Goal: Transaction & Acquisition: Purchase product/service

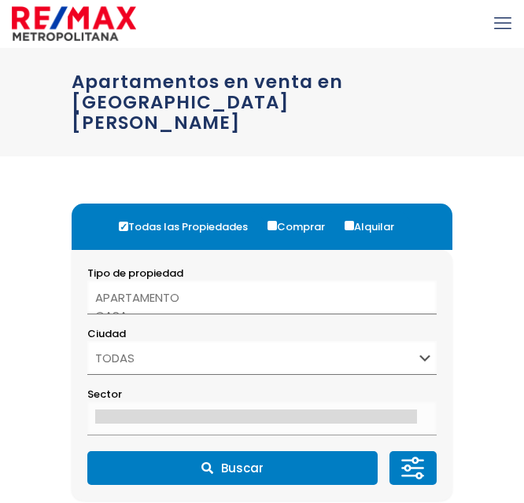
select select
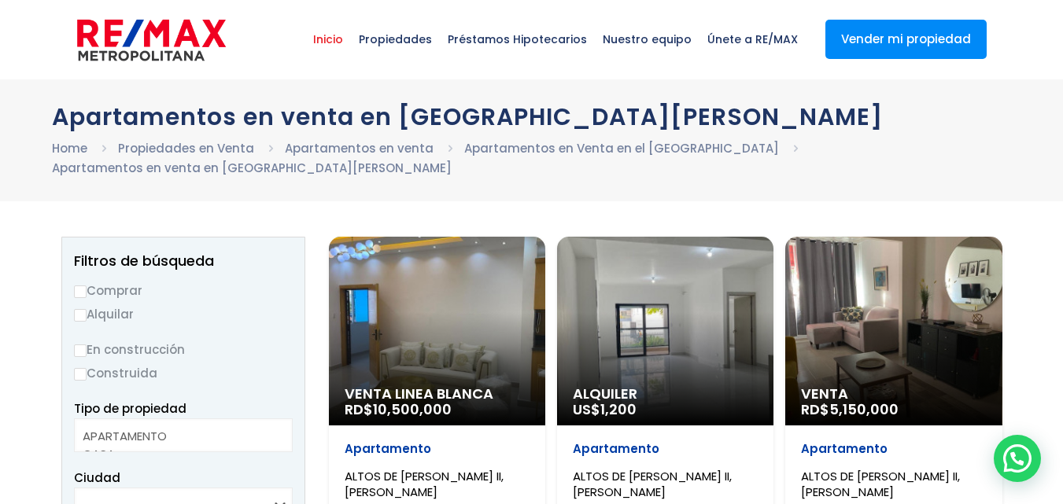
click at [351, 30] on span "Inicio" at bounding box center [328, 39] width 46 height 47
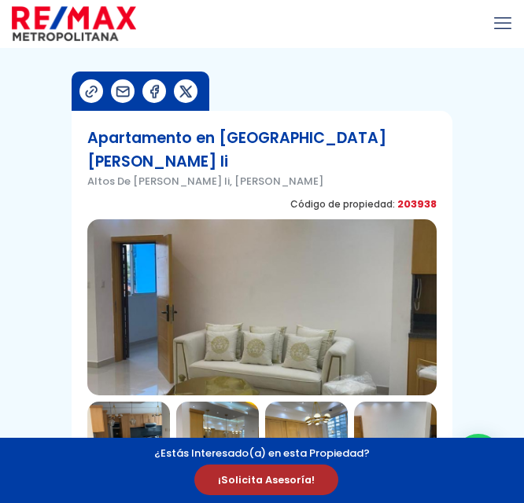
select select "DO"
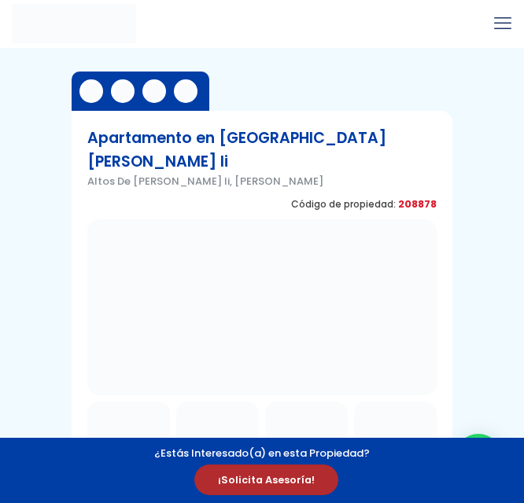
select select "DO"
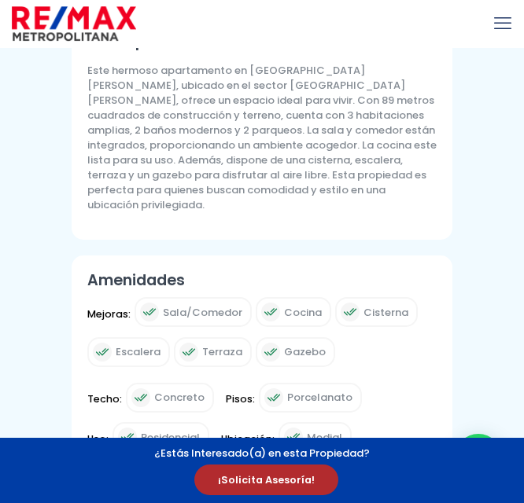
scroll to position [598, 0]
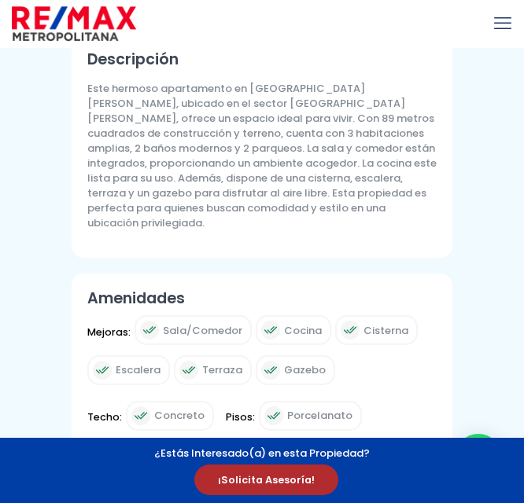
click at [401, 177] on p "Este hermoso apartamento en Santo Domingo de Guzmán, ubicado en el sector Altos…" at bounding box center [261, 155] width 349 height 149
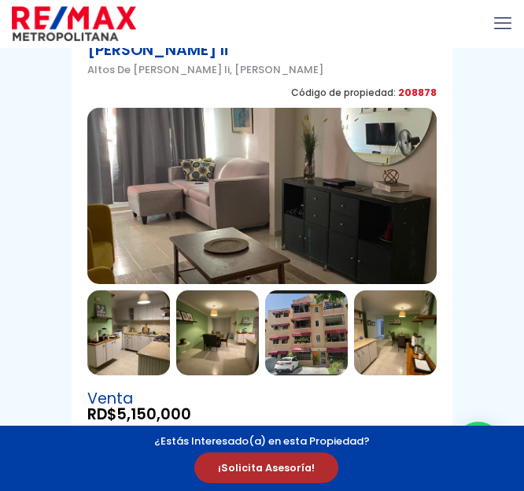
scroll to position [112, 0]
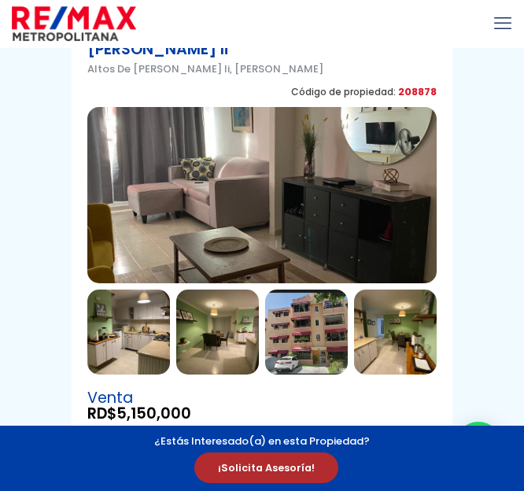
click at [125, 300] on img at bounding box center [128, 331] width 83 height 85
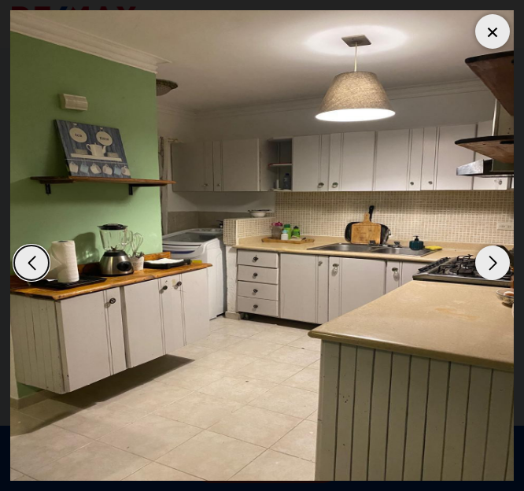
click at [492, 257] on div "Next slide" at bounding box center [492, 262] width 35 height 35
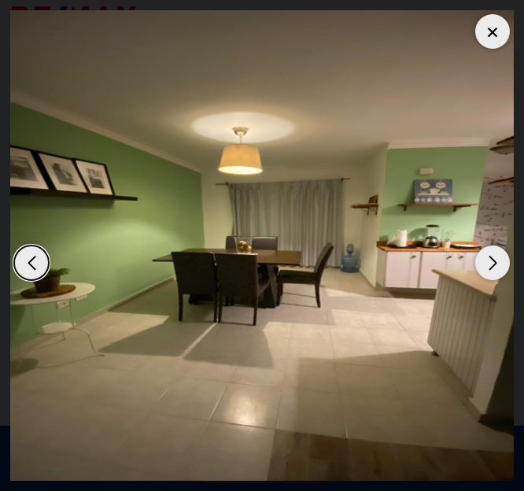
click at [492, 257] on div "Next slide" at bounding box center [492, 262] width 35 height 35
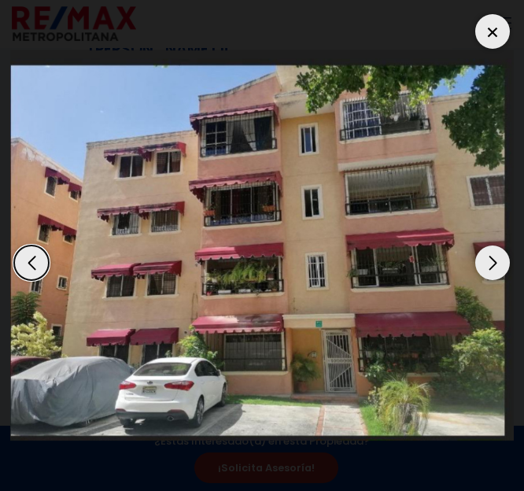
click at [492, 257] on div "Next slide" at bounding box center [492, 262] width 35 height 35
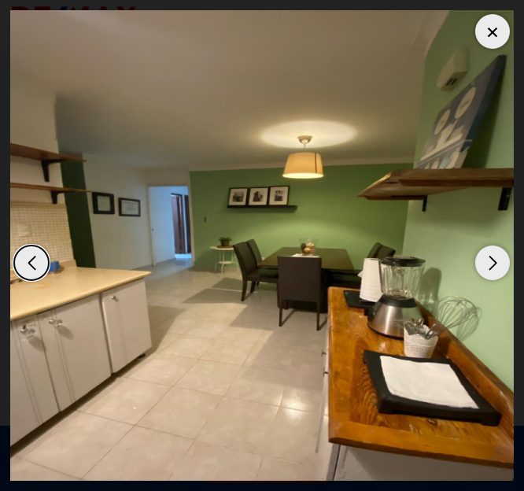
click at [492, 257] on div "Next slide" at bounding box center [492, 262] width 35 height 35
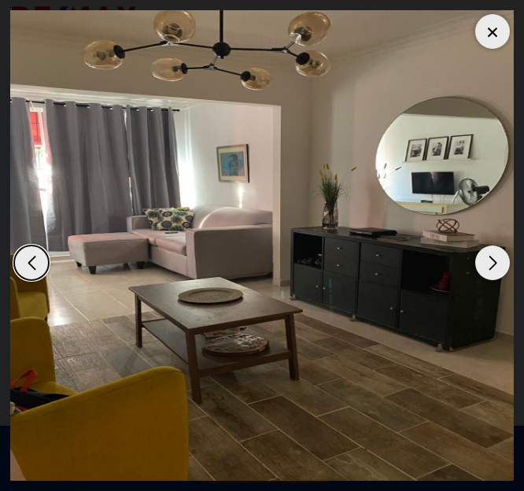
click at [492, 257] on div "Next slide" at bounding box center [492, 262] width 35 height 35
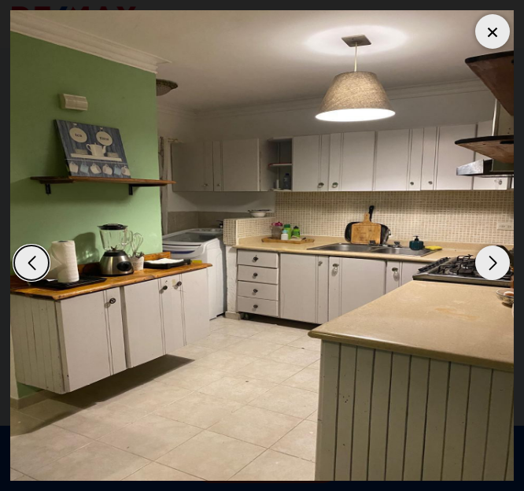
click at [492, 257] on div "Next slide" at bounding box center [492, 262] width 35 height 35
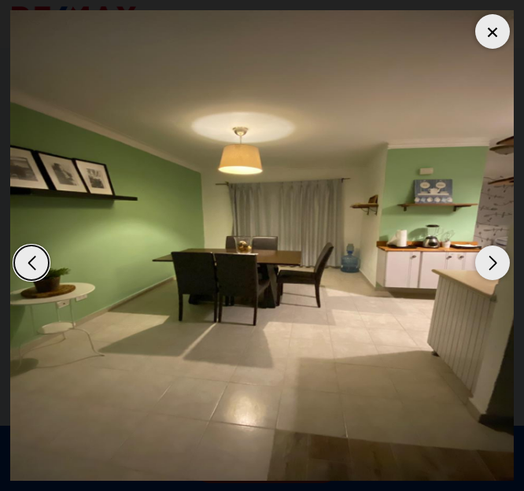
click at [492, 257] on div "Next slide" at bounding box center [492, 262] width 35 height 35
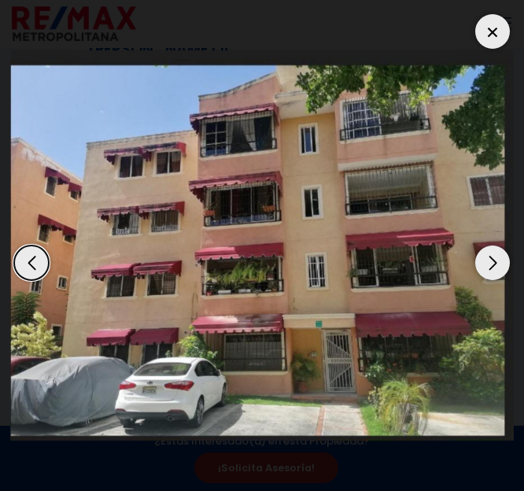
click at [492, 257] on div "Next slide" at bounding box center [492, 262] width 35 height 35
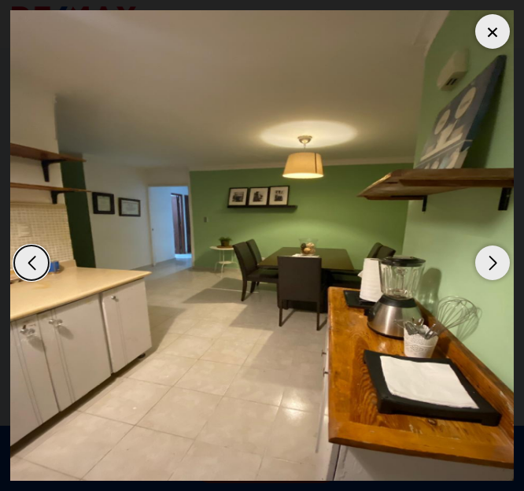
click at [492, 257] on div "Next slide" at bounding box center [492, 262] width 35 height 35
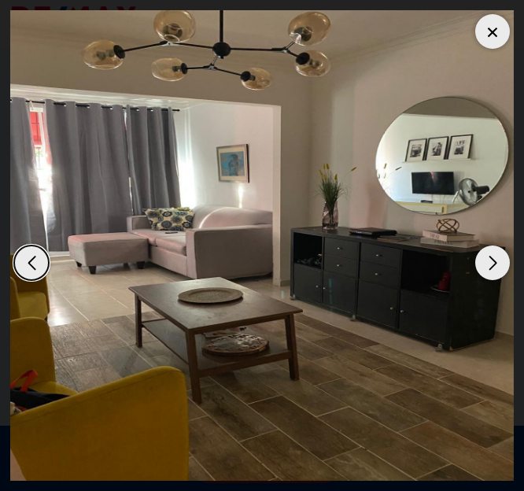
click at [492, 257] on div "Next slide" at bounding box center [492, 262] width 35 height 35
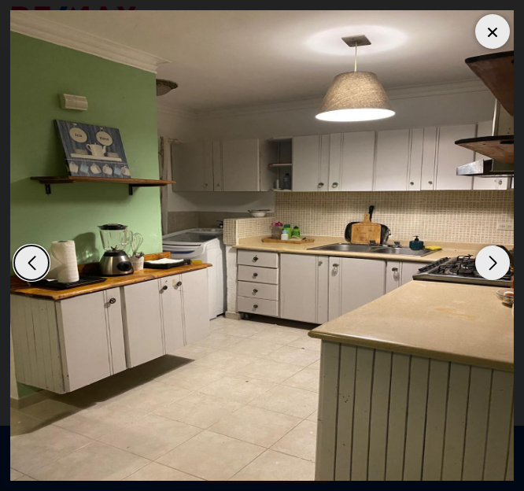
click at [492, 257] on div "Next slide" at bounding box center [492, 262] width 35 height 35
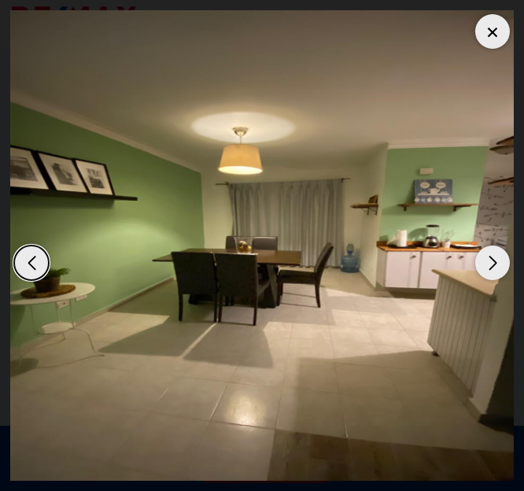
click at [492, 257] on div "Next slide" at bounding box center [492, 262] width 35 height 35
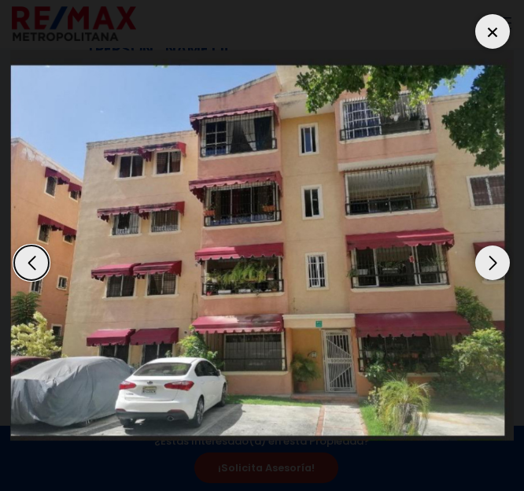
click at [487, 30] on div at bounding box center [492, 31] width 35 height 35
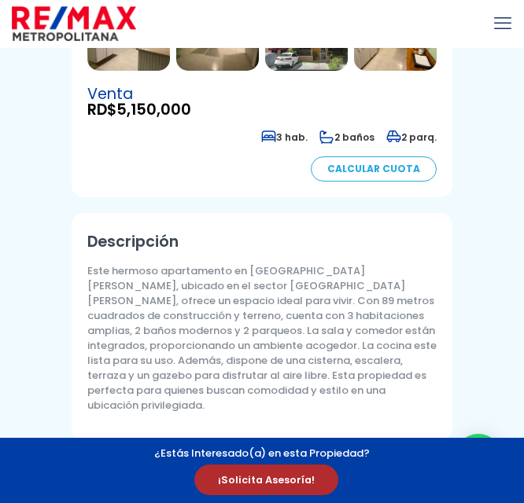
scroll to position [416, 0]
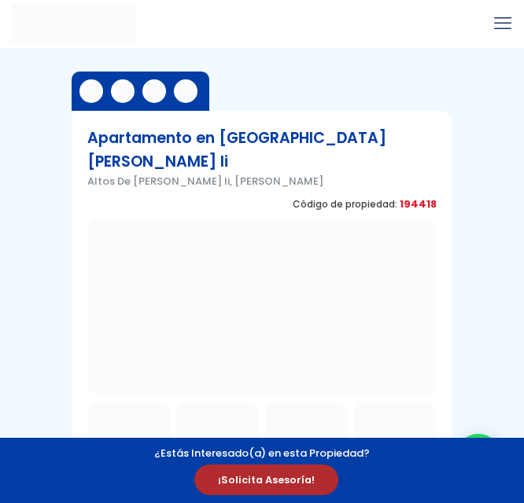
select select "DO"
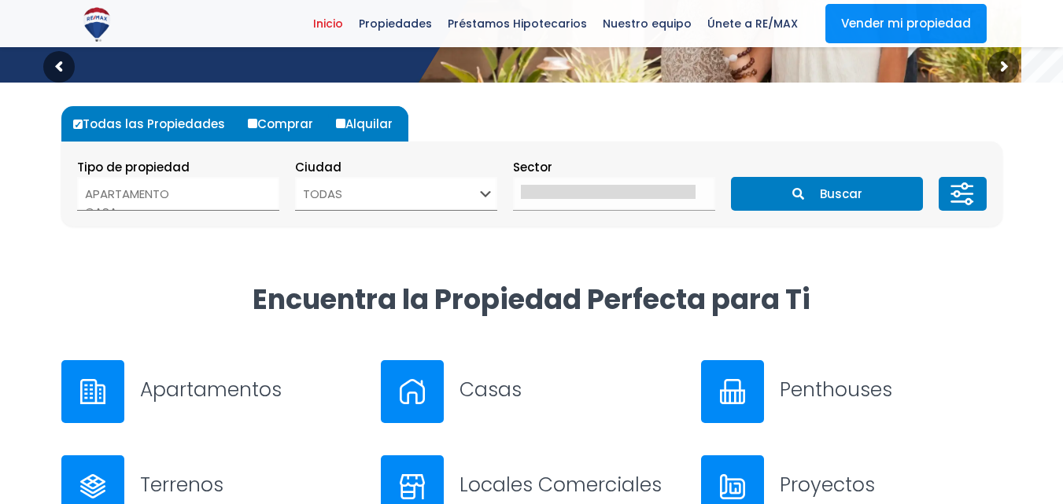
scroll to position [390, 0]
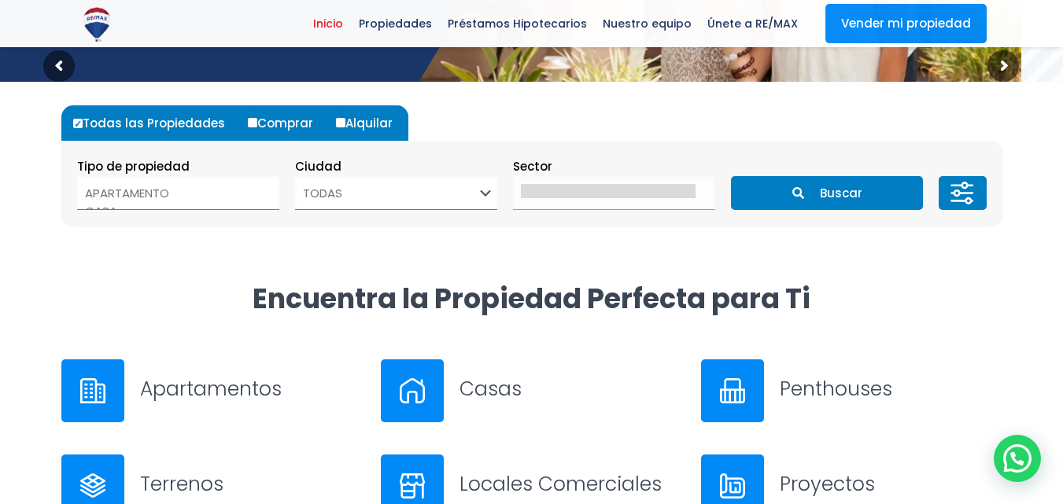
select select "apartment"
click at [196, 194] on option "APARTAMENTO" at bounding box center [172, 193] width 175 height 18
click at [208, 189] on option "APARTAMENTO" at bounding box center [172, 193] width 175 height 18
click at [339, 205] on select "TODAS SANTO DOMINGO DE GUZMÁN SANTO DOMINGO ESTE SANTO DOMINGO OESTE SANTO DOMI…" at bounding box center [396, 193] width 202 height 34
select select "150"
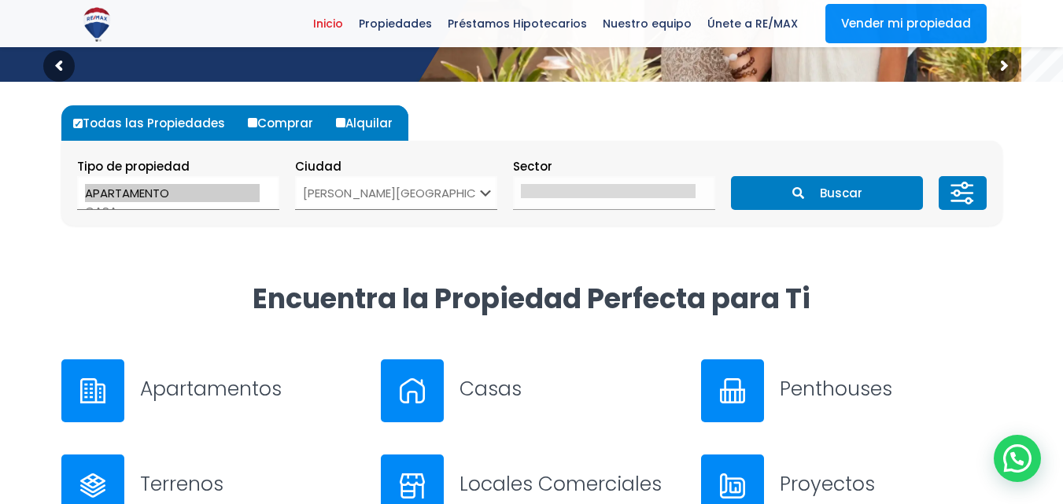
click at [295, 176] on select "TODAS SANTO DOMINGO DE GUZMÁN SANTO DOMINGO ESTE SANTO DOMINGO OESTE SANTO DOMI…" at bounding box center [396, 193] width 202 height 34
click at [203, 184] on option "APARTAMENTO" at bounding box center [172, 193] width 175 height 18
click at [399, 194] on select "TODAS SANTO DOMINGO DE GUZMÁN SANTO DOMINGO ESTE SANTO DOMINGO OESTE SANTO DOMI…" at bounding box center [396, 193] width 202 height 34
click at [791, 198] on button "Buscar" at bounding box center [827, 193] width 192 height 34
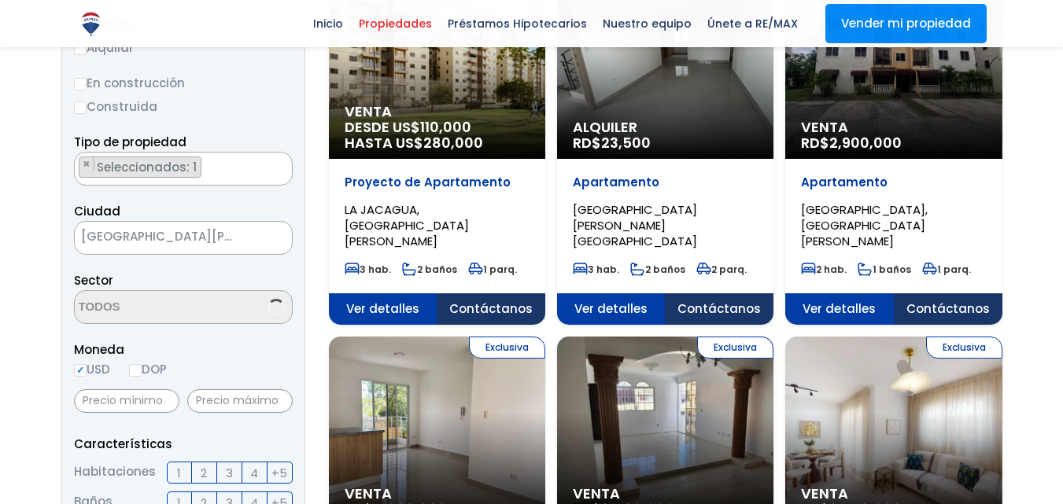
scroll to position [251, 0]
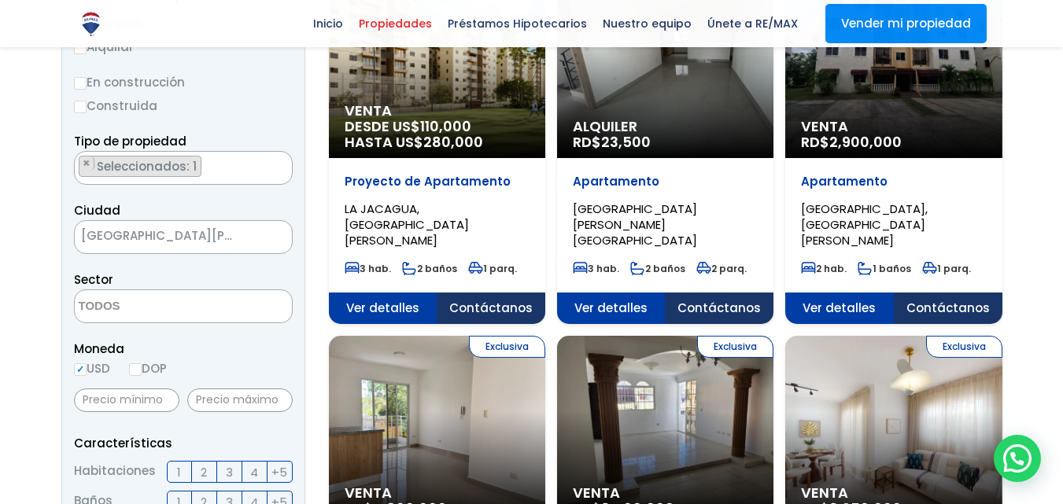
click at [140, 307] on textarea "Search" at bounding box center [151, 307] width 153 height 34
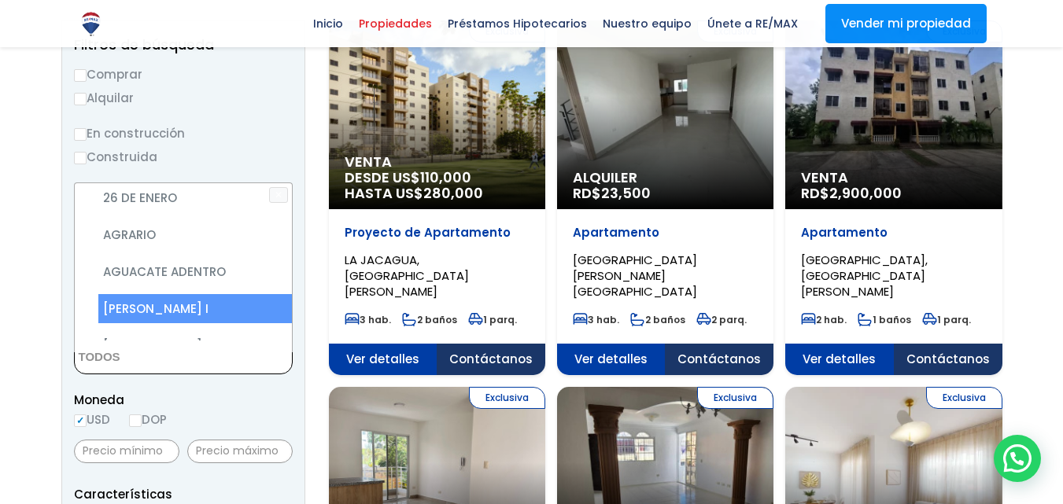
scroll to position [197, 0]
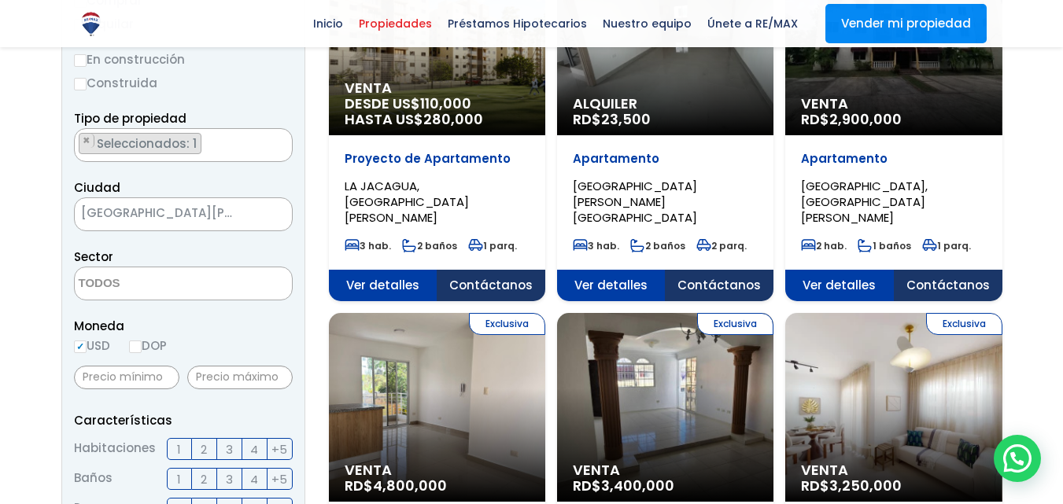
scroll to position [275, 0]
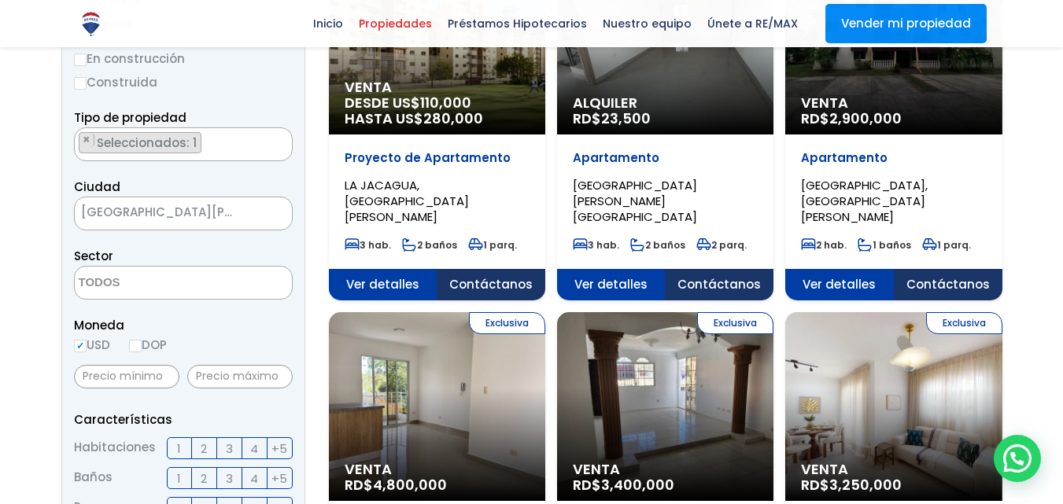
click at [222, 208] on span "SANTO DOMINGO NORTE" at bounding box center [164, 212] width 178 height 22
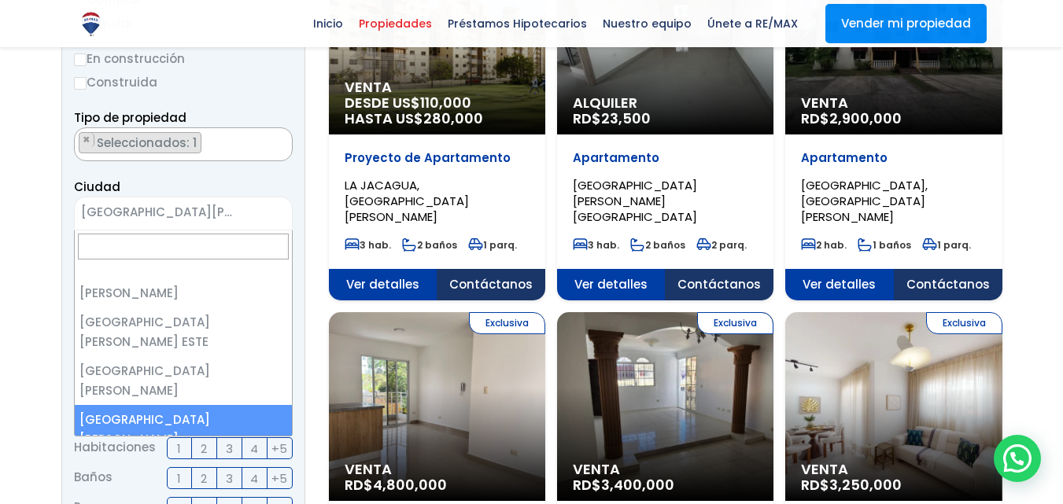
click at [222, 208] on span "SANTO DOMINGO NORTE" at bounding box center [164, 212] width 178 height 22
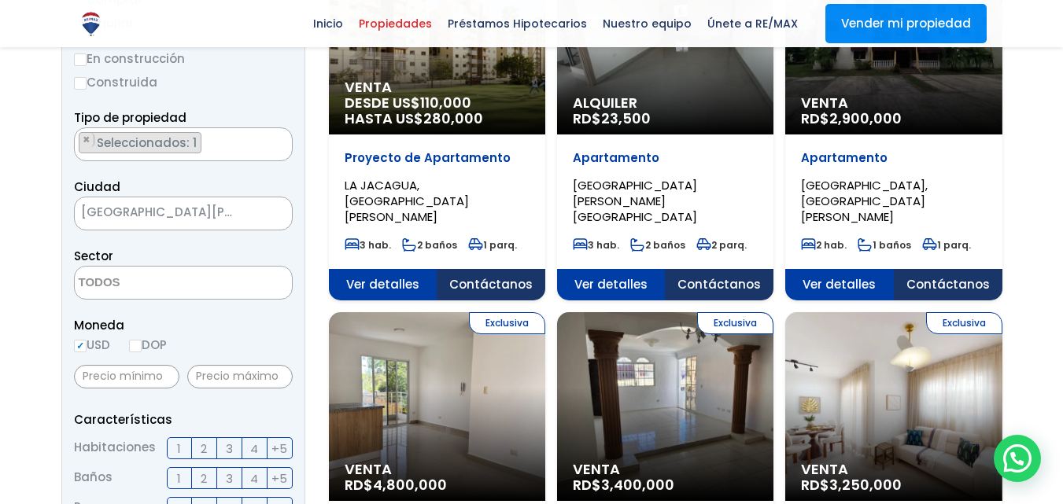
click at [181, 204] on span "SANTO DOMINGO NORTE" at bounding box center [164, 212] width 178 height 22
click at [120, 279] on textarea "Search" at bounding box center [151, 284] width 153 height 34
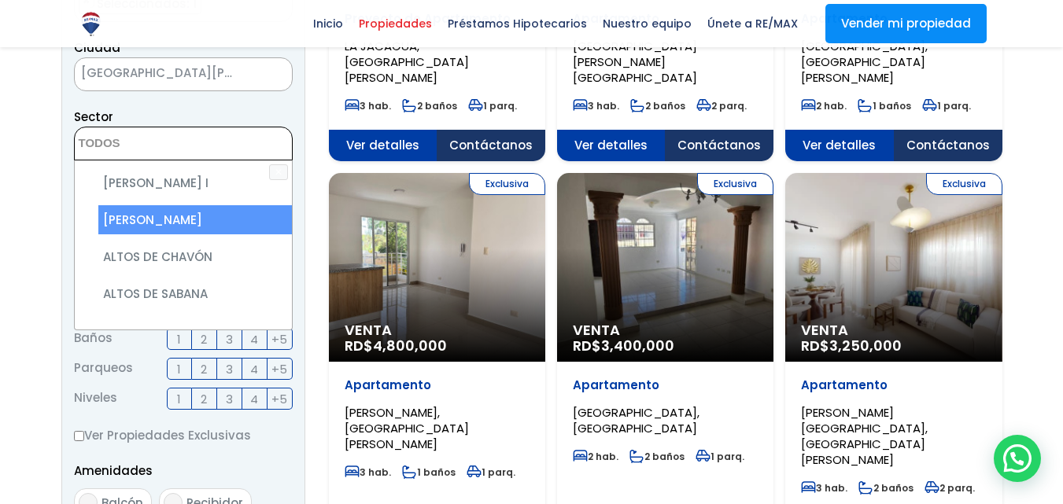
scroll to position [415, 0]
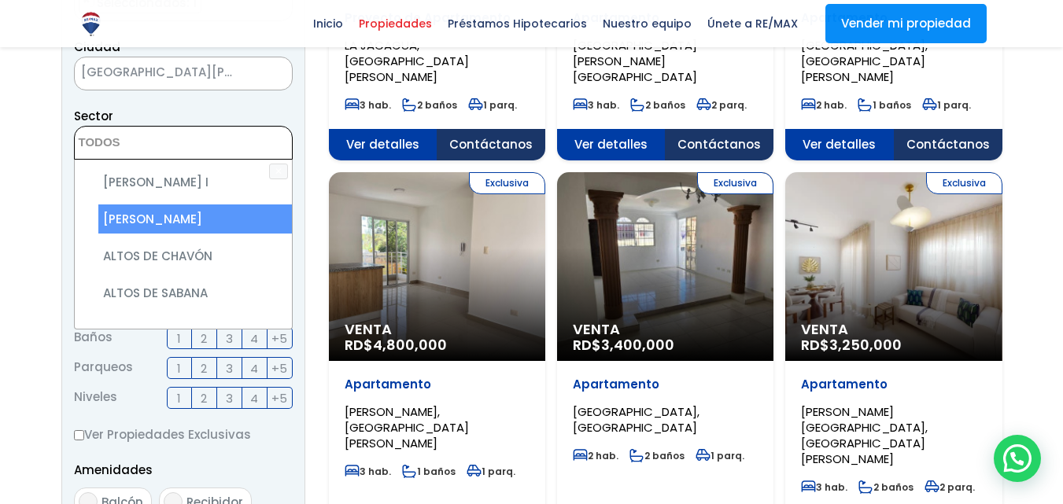
click at [234, 146] on span at bounding box center [183, 143] width 219 height 34
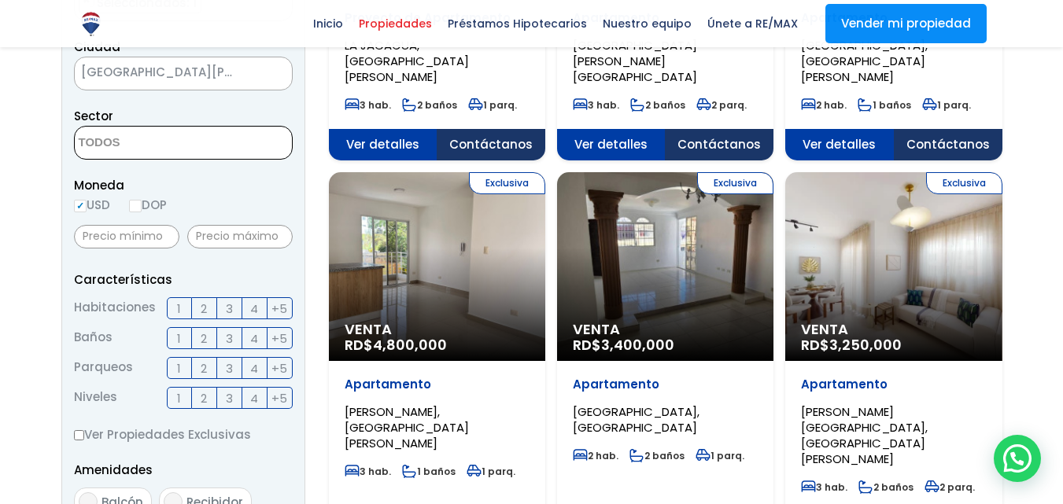
scroll to position [414, 0]
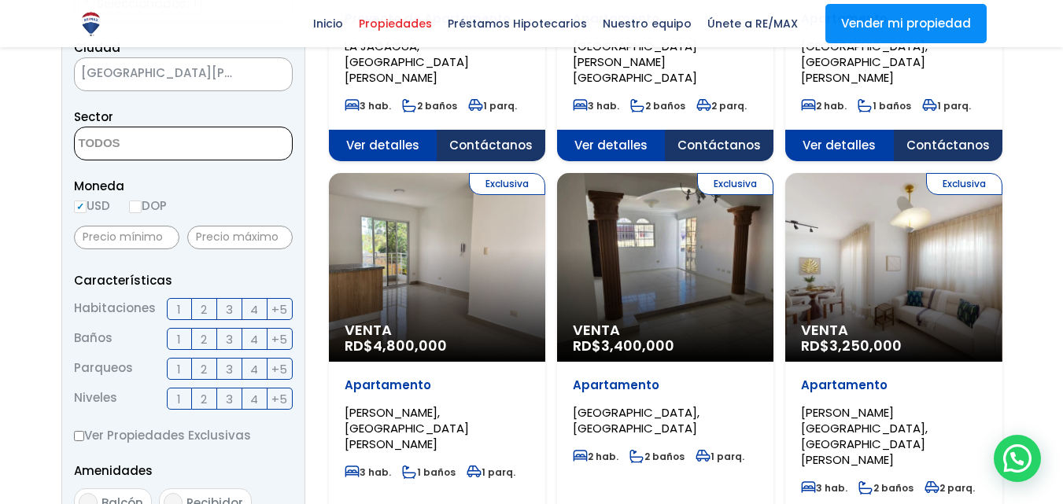
click at [172, 79] on span "SANTO DOMINGO NORTE" at bounding box center [164, 73] width 178 height 22
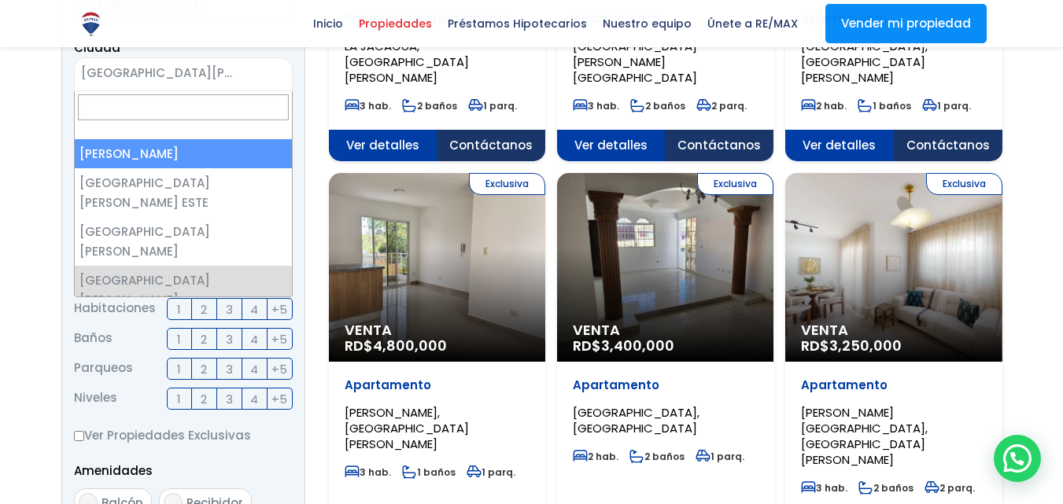
select select "1"
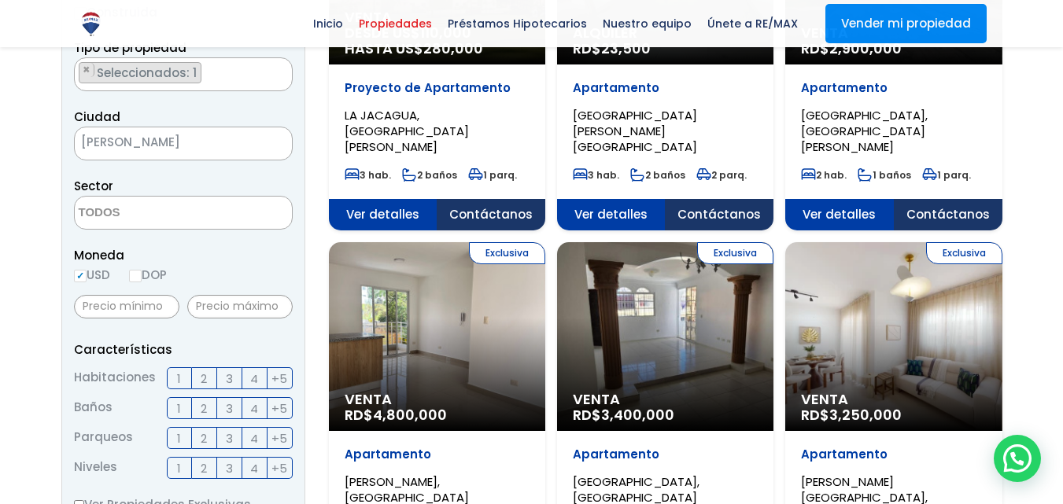
scroll to position [345, 0]
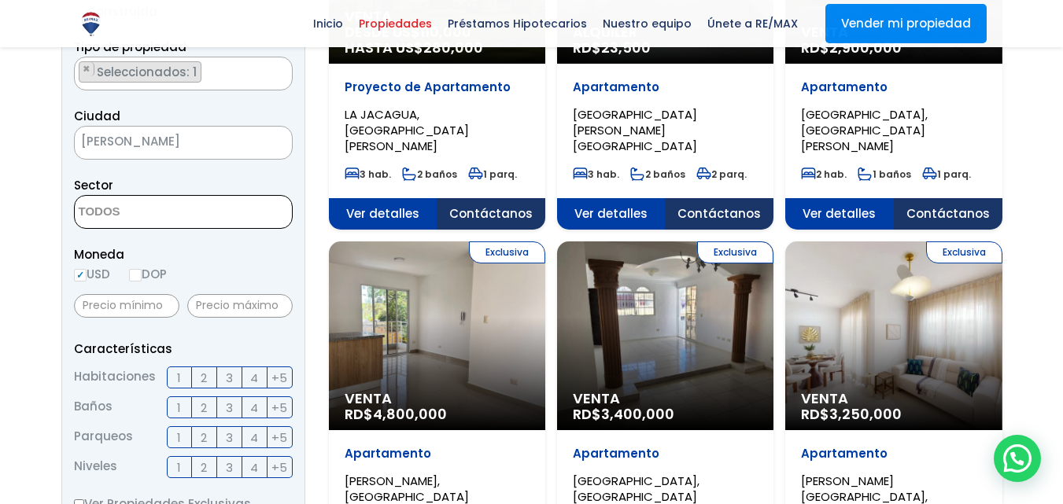
click at [190, 197] on textarea "Search" at bounding box center [151, 213] width 153 height 34
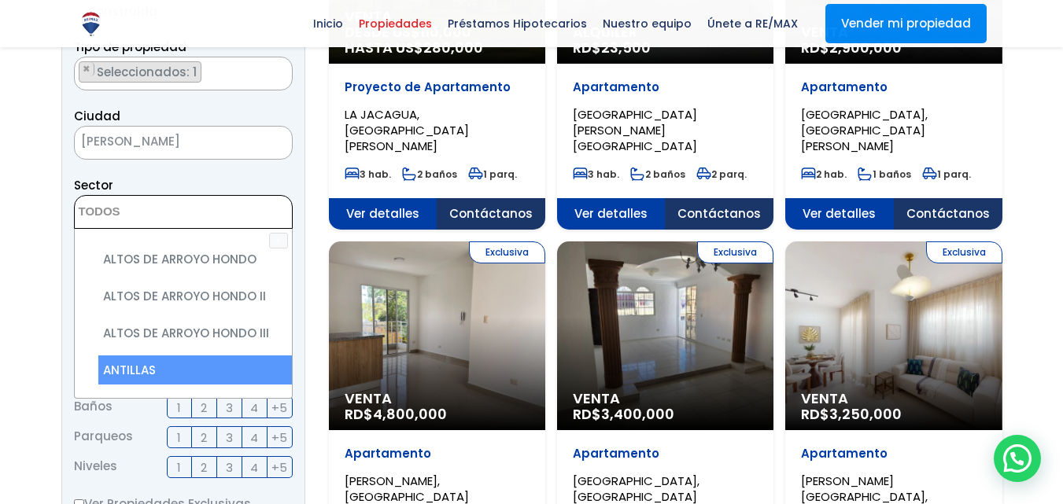
scroll to position [205, 0]
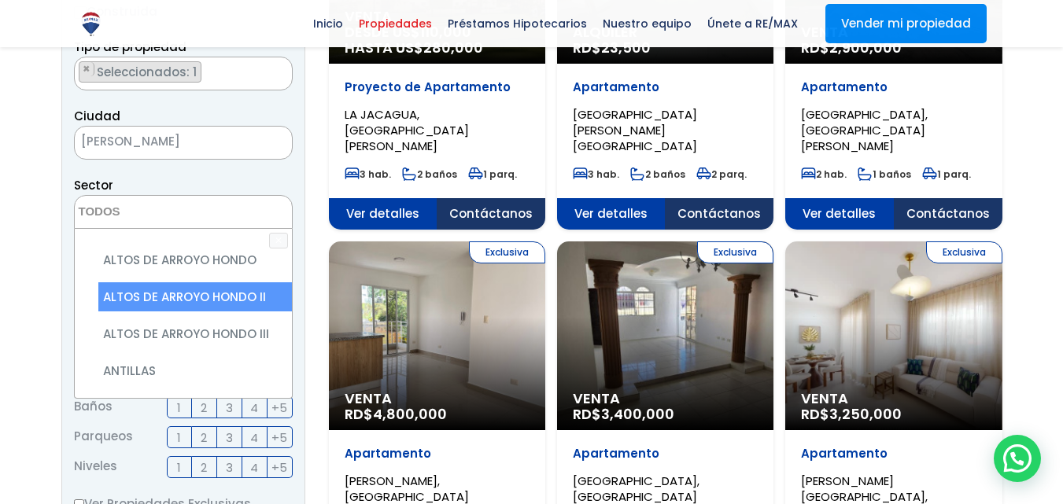
click at [145, 282] on li "ALTOS DE ARROYO HONDO II" at bounding box center [195, 296] width 194 height 29
select select "92"
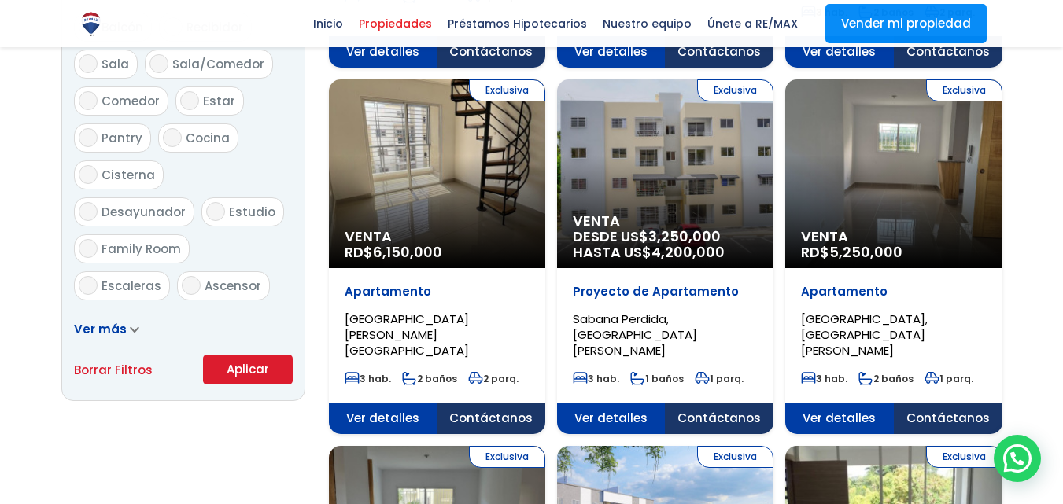
scroll to position [891, 0]
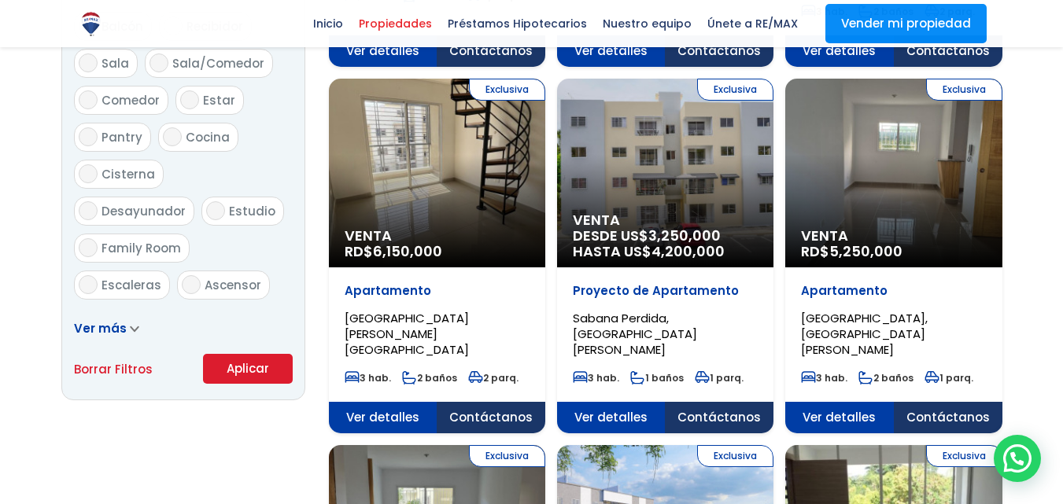
click at [223, 356] on button "Aplicar" at bounding box center [248, 369] width 90 height 30
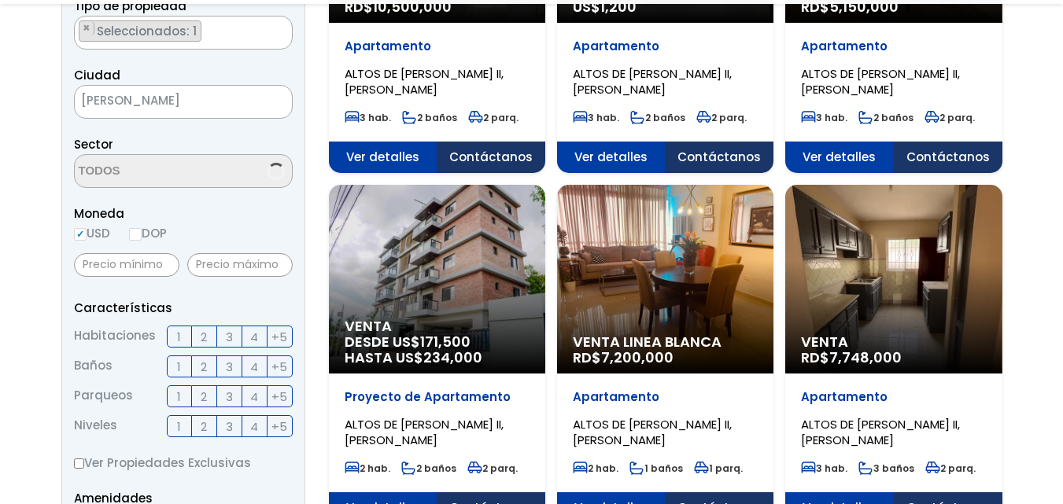
scroll to position [127, 0]
select select "92"
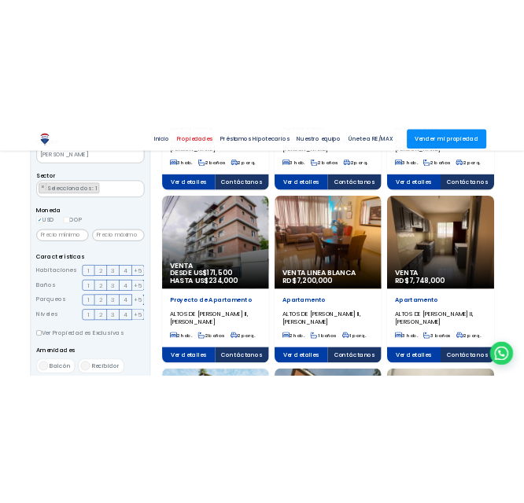
scroll to position [432, 0]
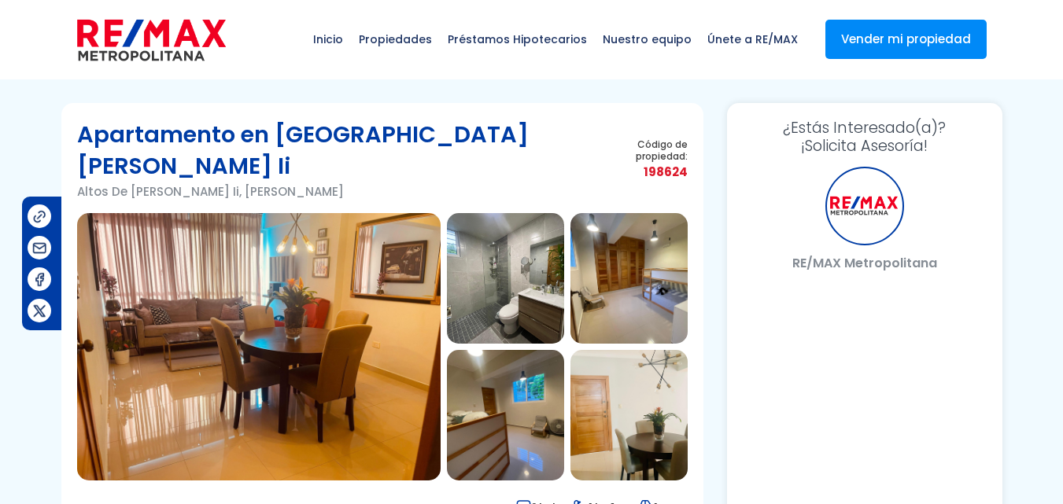
scroll to position [130, 0]
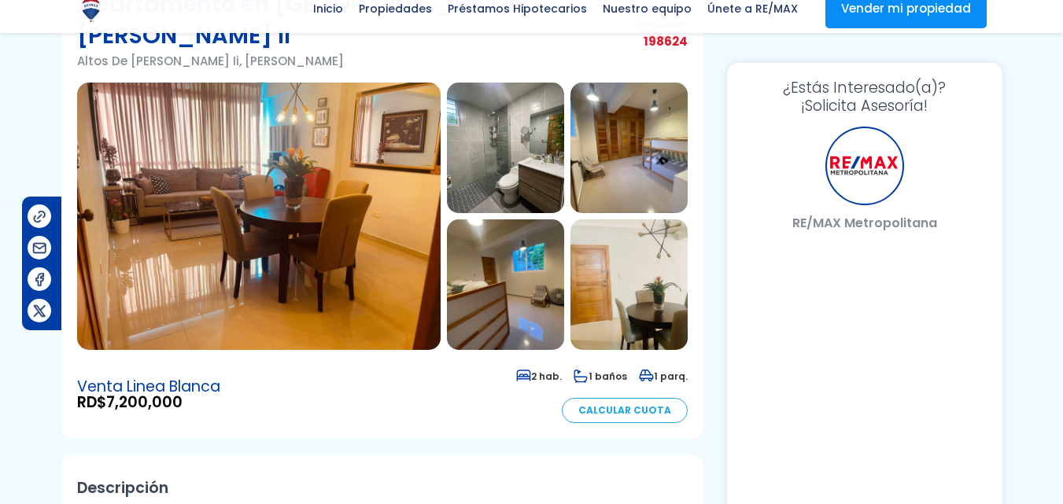
select select "DO"
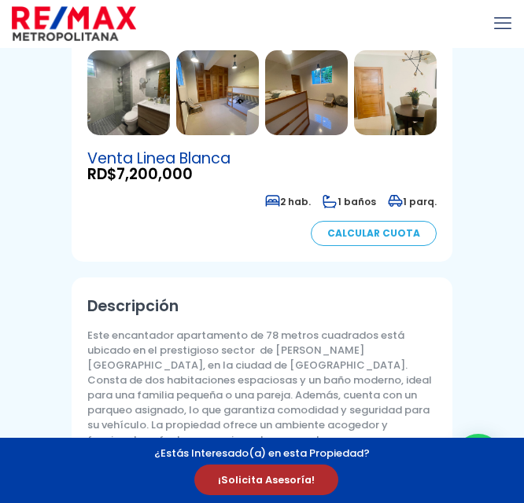
scroll to position [363, 0]
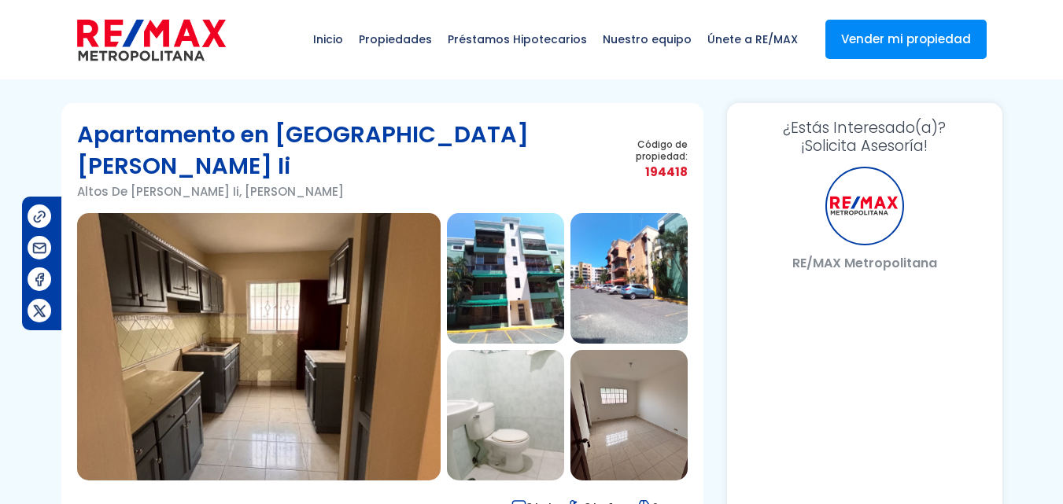
select select "DO"
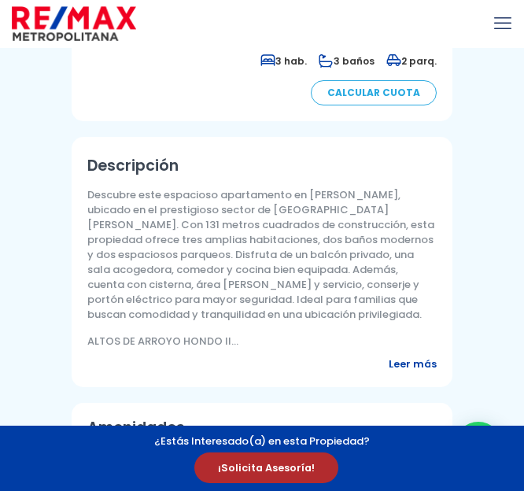
scroll to position [499, 0]
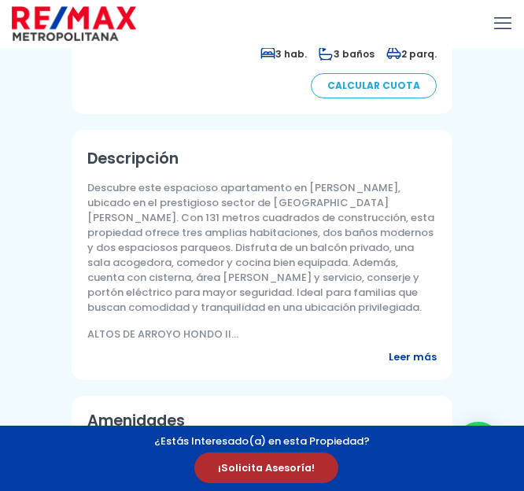
click at [422, 349] on span "Leer más" at bounding box center [413, 356] width 48 height 15
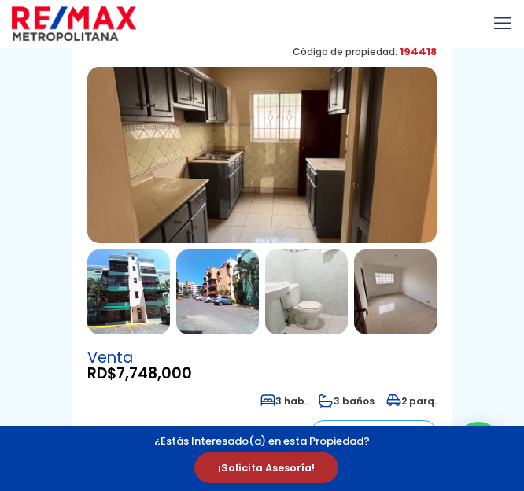
scroll to position [95, 0]
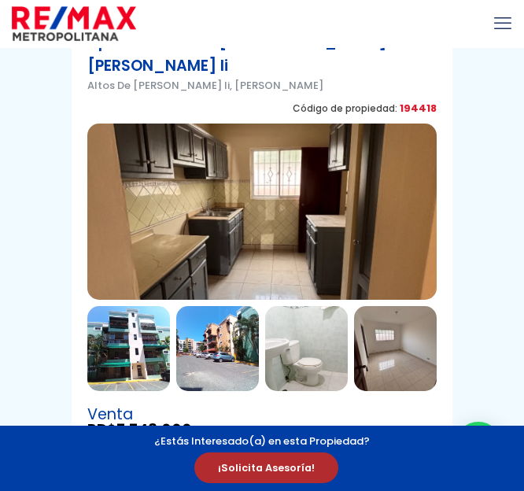
click at [147, 318] on img at bounding box center [128, 348] width 83 height 85
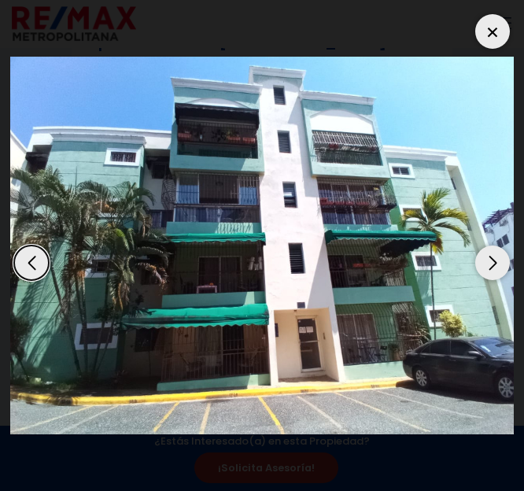
click at [496, 261] on div "Next slide" at bounding box center [492, 262] width 35 height 35
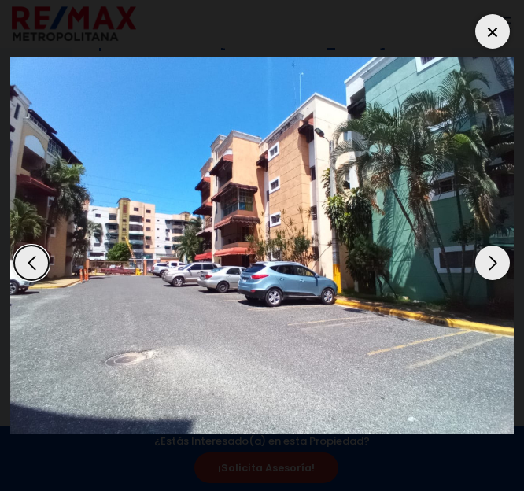
click at [496, 261] on div "Next slide" at bounding box center [492, 262] width 35 height 35
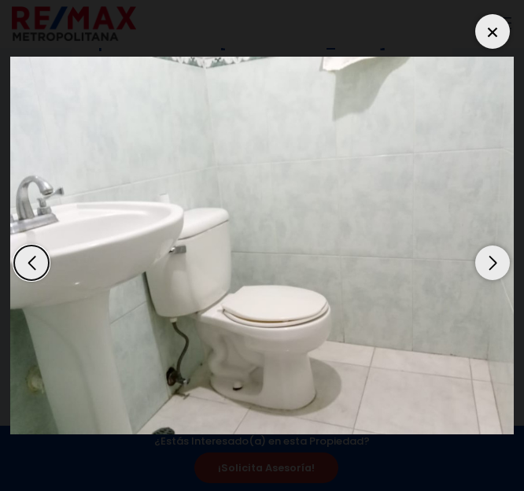
click at [496, 261] on div "Next slide" at bounding box center [492, 262] width 35 height 35
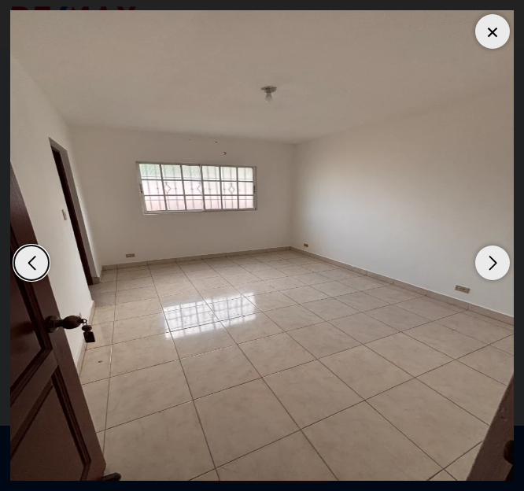
click at [496, 261] on div "Next slide" at bounding box center [492, 262] width 35 height 35
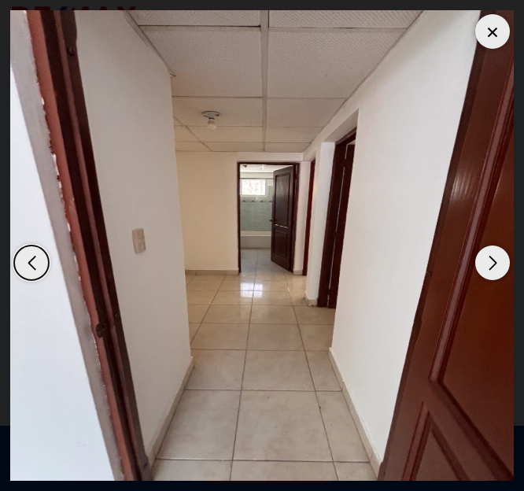
click at [496, 261] on div "Next slide" at bounding box center [492, 262] width 35 height 35
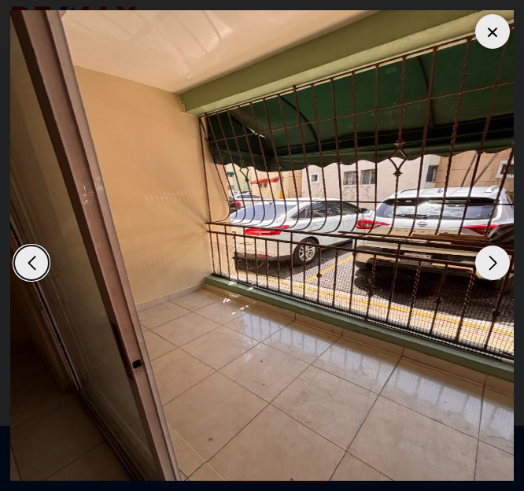
click at [498, 29] on div at bounding box center [492, 31] width 35 height 35
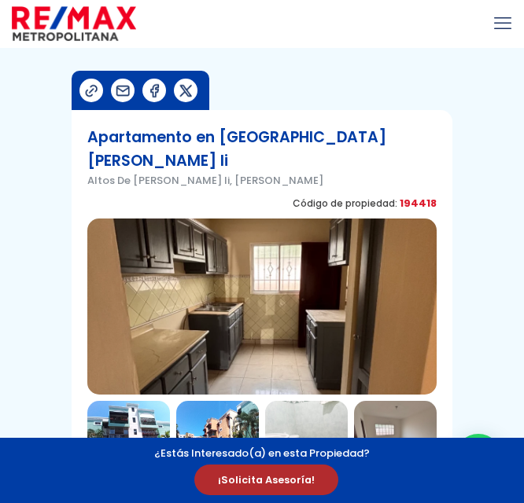
scroll to position [420, 0]
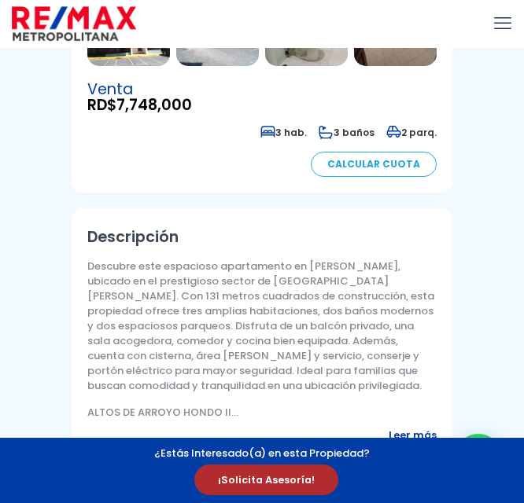
select select "DO"
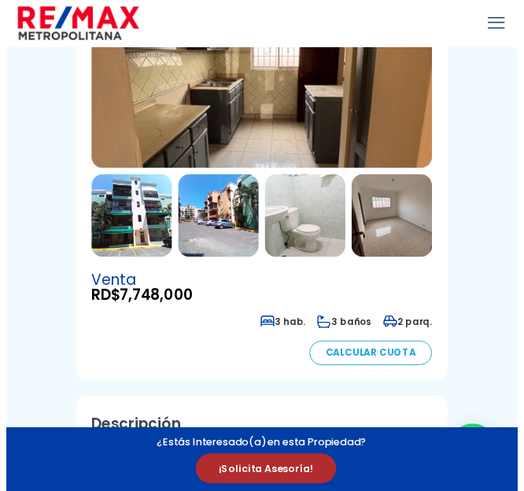
scroll to position [219, 0]
